Goal: Transaction & Acquisition: Purchase product/service

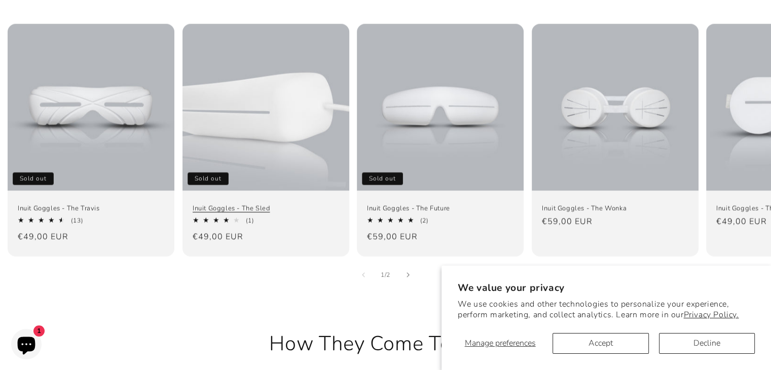
scroll to position [710, 0]
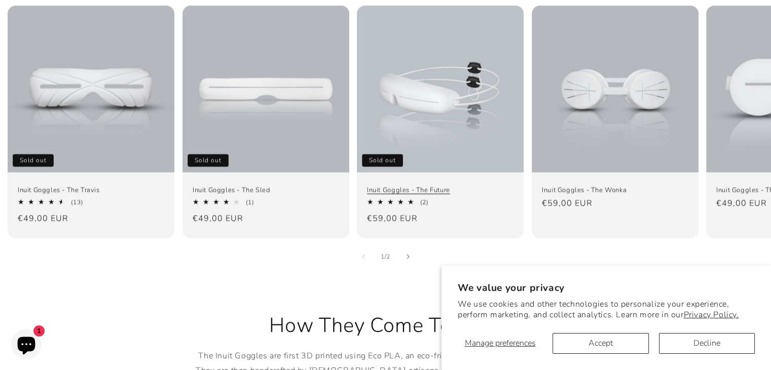
click at [406, 186] on link "Inuit Goggles - The Future" at bounding box center [440, 190] width 147 height 9
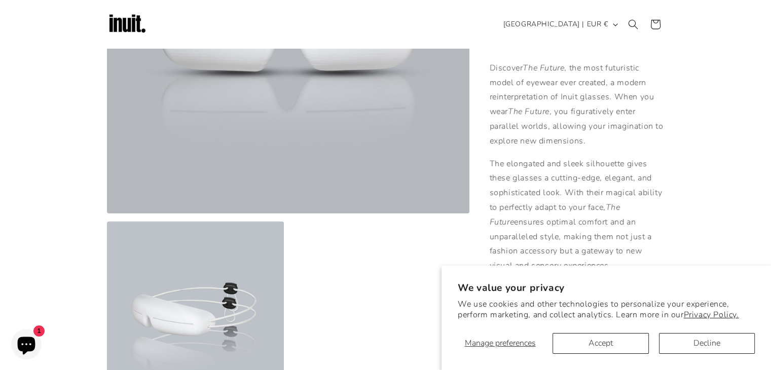
scroll to position [152, 0]
